Goal: Check status: Check status

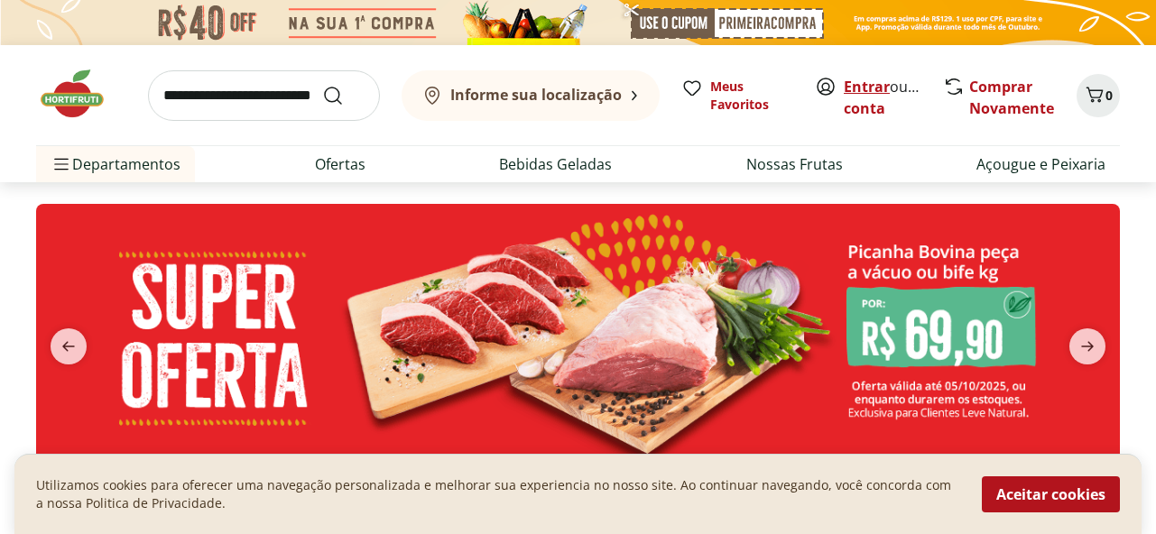
click at [868, 94] on link "Entrar" at bounding box center [867, 87] width 46 height 20
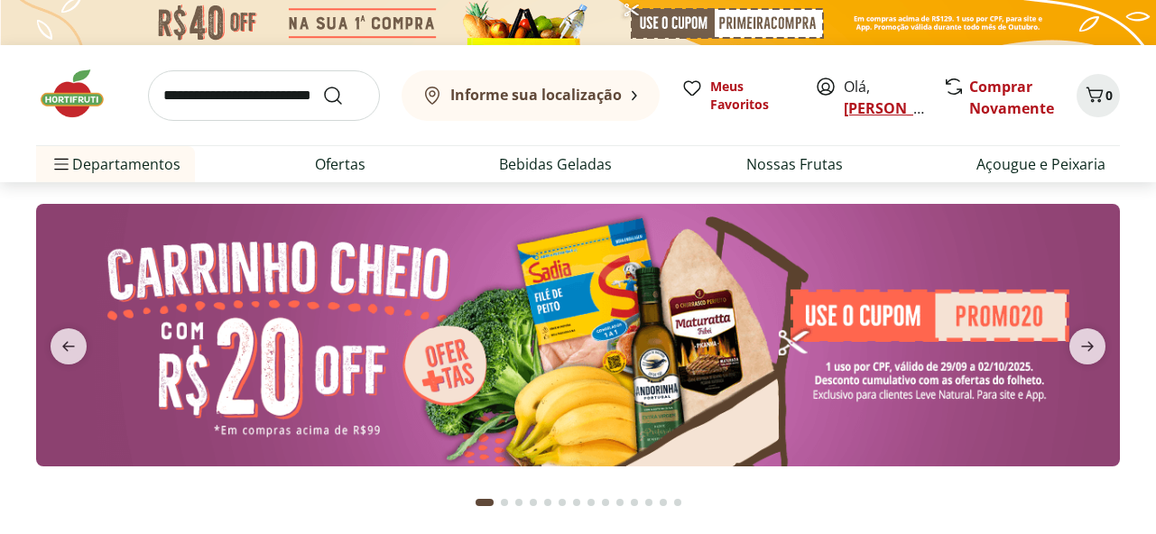
click at [859, 106] on link "Maria" at bounding box center [902, 108] width 117 height 20
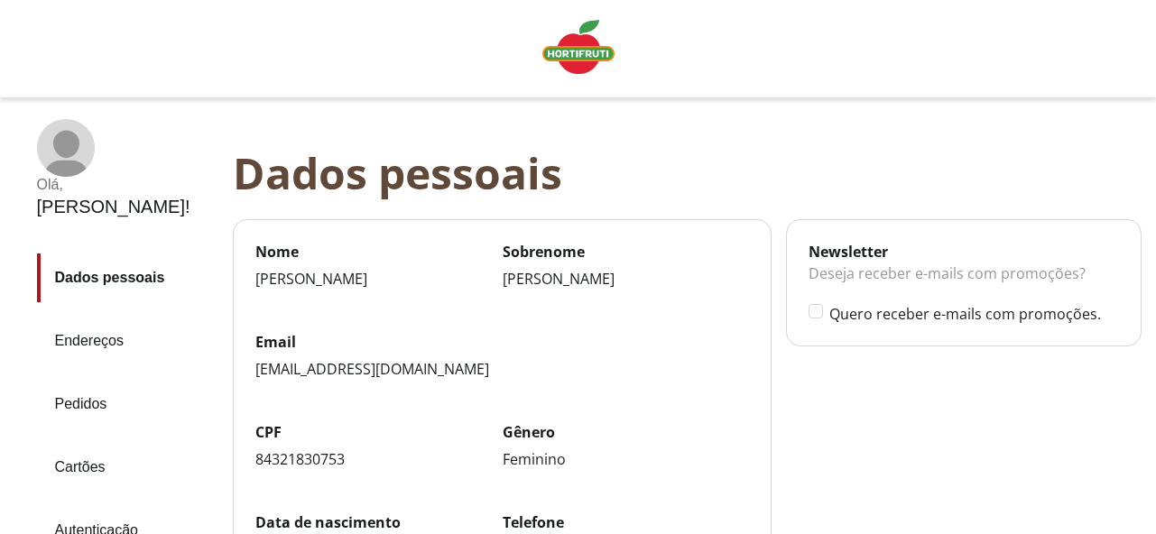
click at [93, 380] on link "Pedidos" at bounding box center [127, 404] width 181 height 49
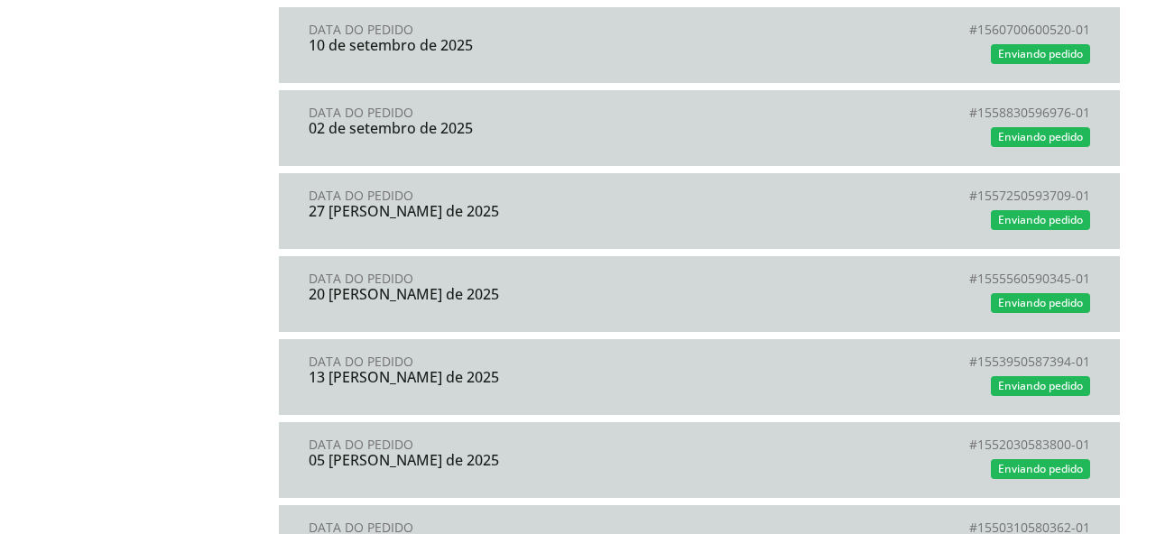
scroll to position [1805, 0]
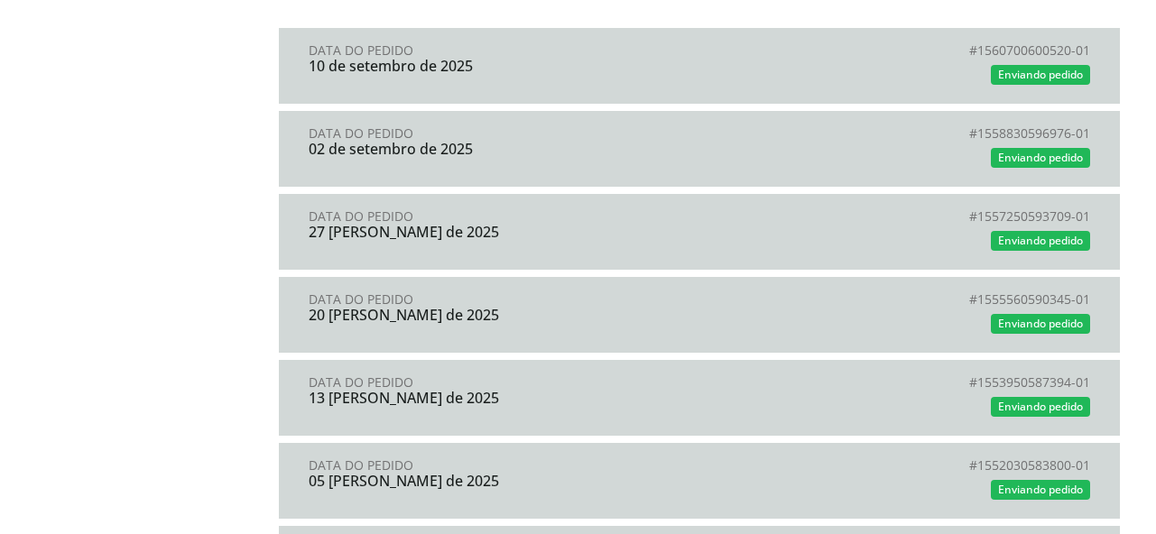
click at [631, 145] on div "02 de setembro de 2025" at bounding box center [504, 149] width 391 height 16
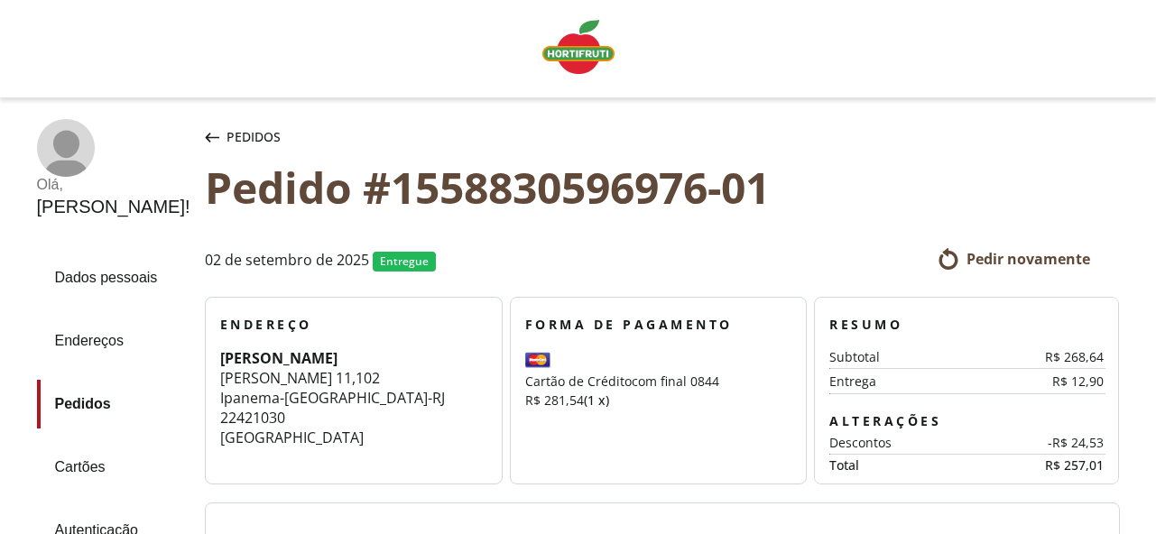
click at [227, 142] on span "Pedidos" at bounding box center [254, 137] width 54 height 18
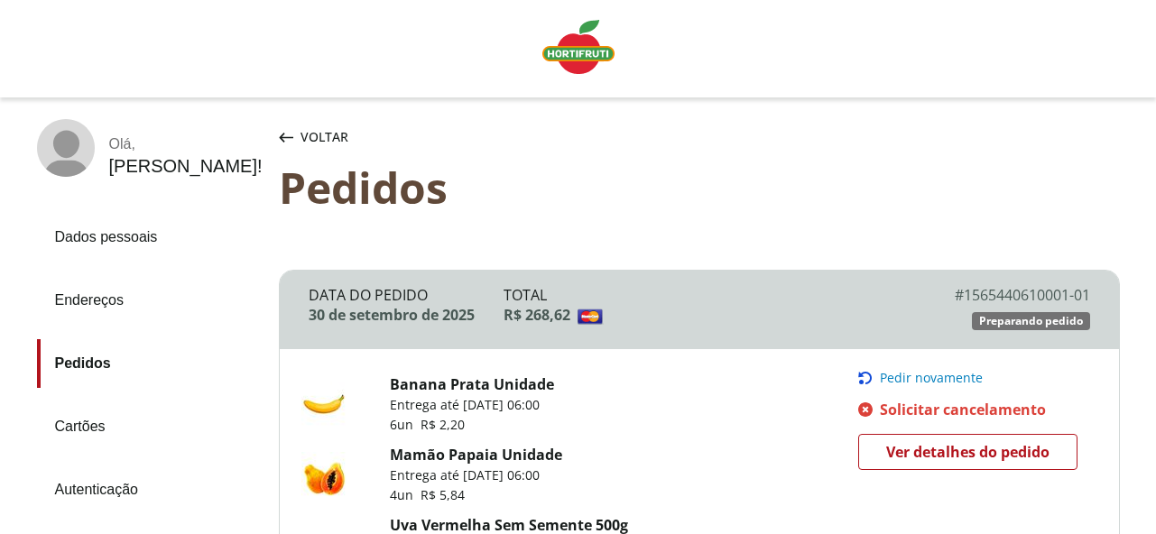
scroll to position [1805, 0]
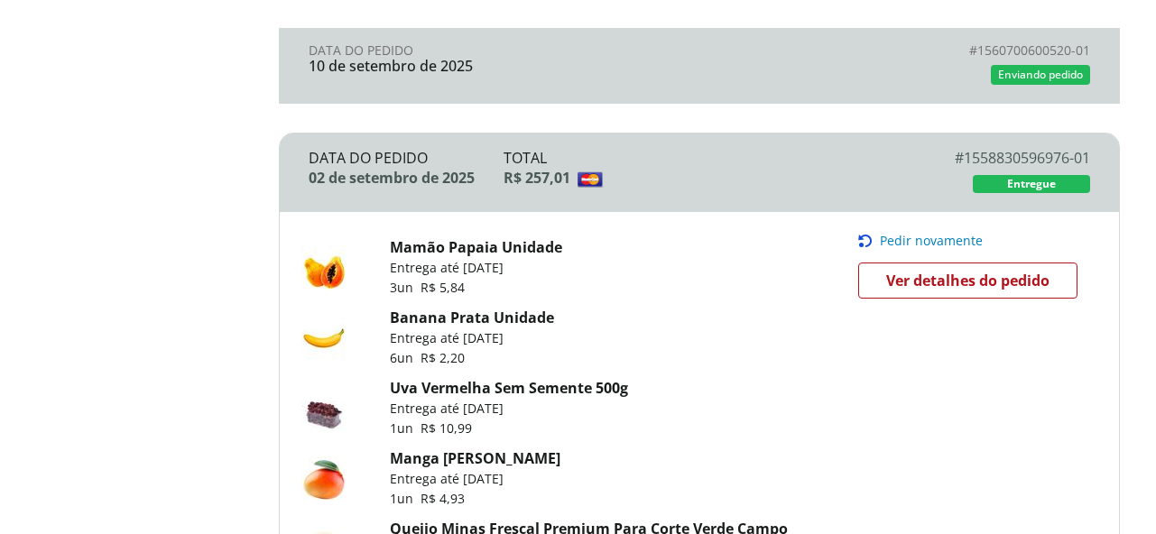
click at [468, 69] on div "10 de setembro de 2025" at bounding box center [504, 66] width 391 height 16
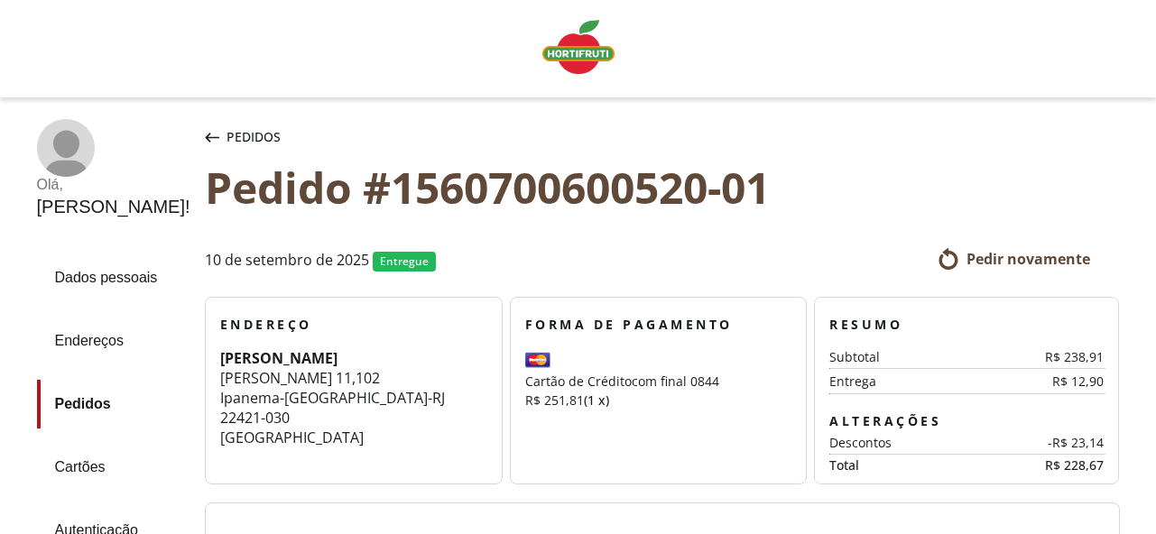
click at [227, 144] on span "Pedidos" at bounding box center [254, 137] width 54 height 18
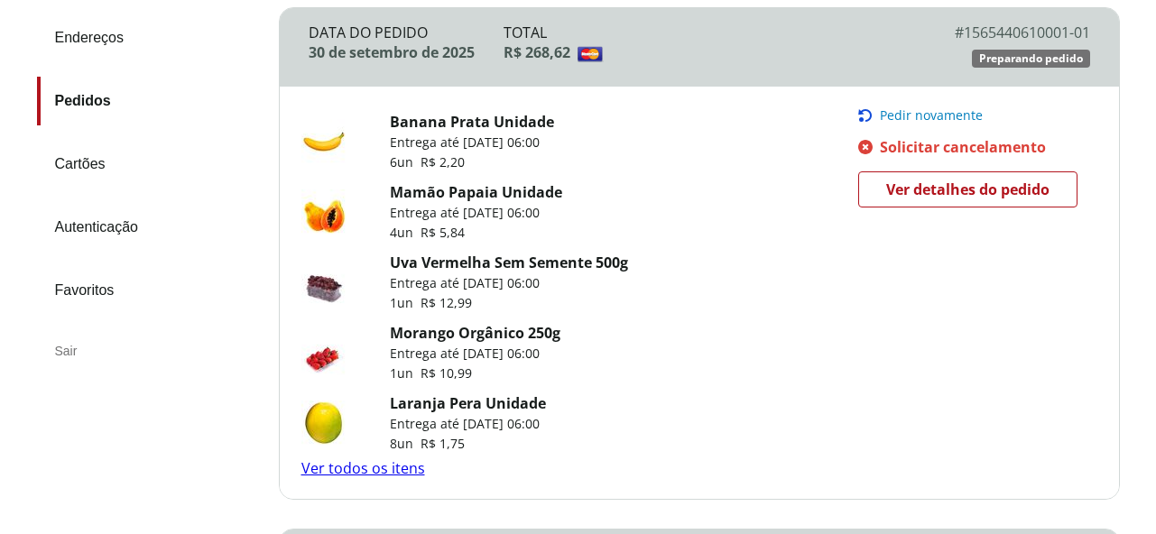
scroll to position [181, 0]
